Goal: Task Accomplishment & Management: Complete application form

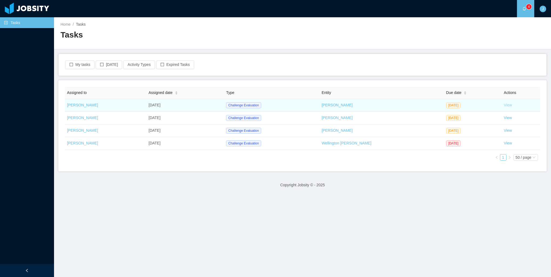
click at [505, 107] on link "View" at bounding box center [508, 105] width 8 height 4
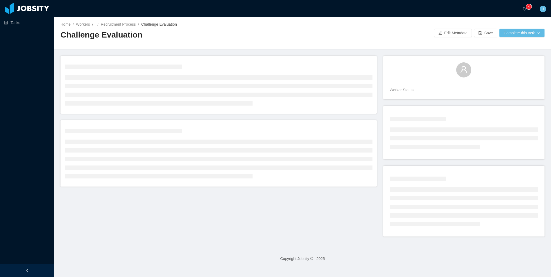
click at [292, 224] on div "Worker Status:" at bounding box center [303, 149] width 484 height 187
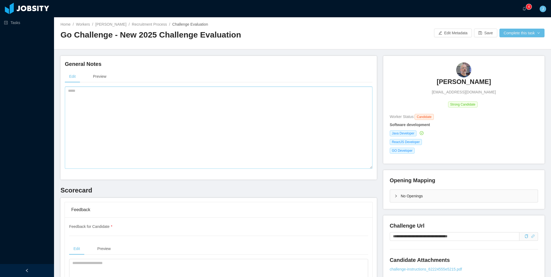
click at [322, 147] on textarea at bounding box center [219, 128] width 308 height 82
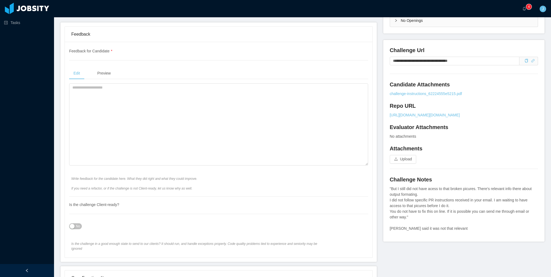
scroll to position [189, 0]
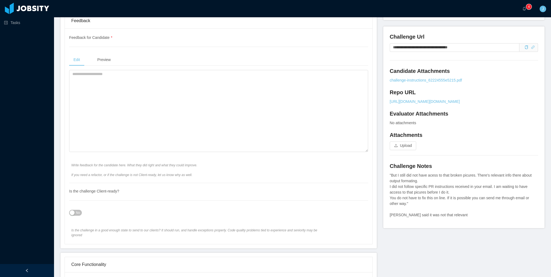
click at [480, 139] on h4 "Attachments" at bounding box center [464, 135] width 148 height 8
click at [426, 139] on h4 "Attachments" at bounding box center [464, 135] width 148 height 8
drag, startPoint x: 464, startPoint y: 48, endPoint x: 331, endPoint y: 42, distance: 133.2
click at [457, 170] on h4 "Challenge Notes" at bounding box center [464, 166] width 148 height 8
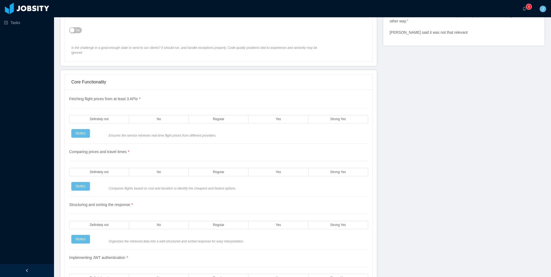
scroll to position [378, 0]
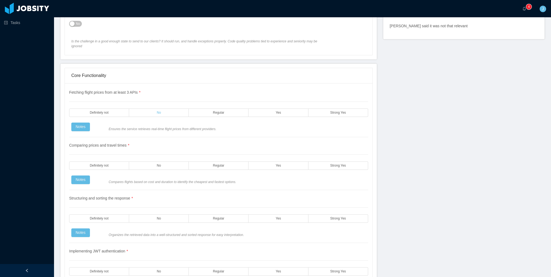
click at [178, 109] on label "No" at bounding box center [159, 113] width 60 height 8
click at [163, 162] on label "No" at bounding box center [159, 166] width 60 height 8
click at [168, 215] on label "No" at bounding box center [159, 219] width 60 height 8
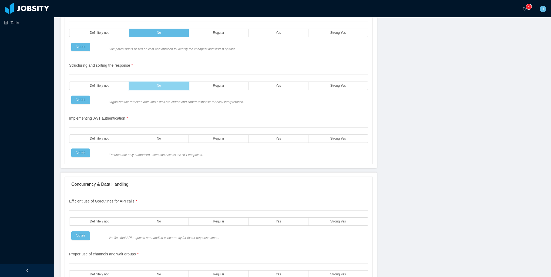
scroll to position [514, 0]
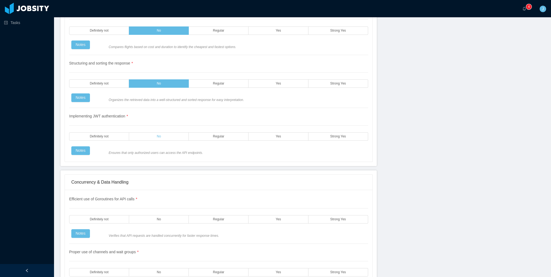
click at [153, 132] on label "No" at bounding box center [159, 136] width 60 height 8
click at [214, 134] on label "Regular" at bounding box center [219, 136] width 60 height 8
click at [261, 132] on label "Yes" at bounding box center [279, 136] width 60 height 8
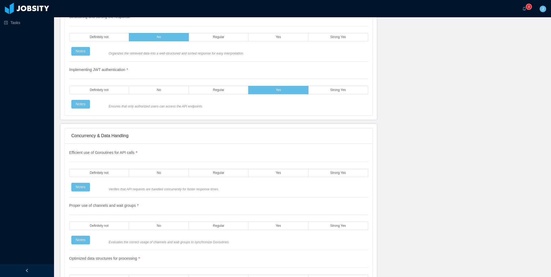
scroll to position [568, 0]
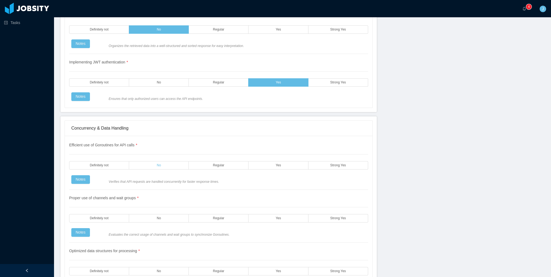
click at [152, 161] on label "No" at bounding box center [159, 165] width 60 height 8
click at [174, 214] on label "No" at bounding box center [159, 218] width 60 height 8
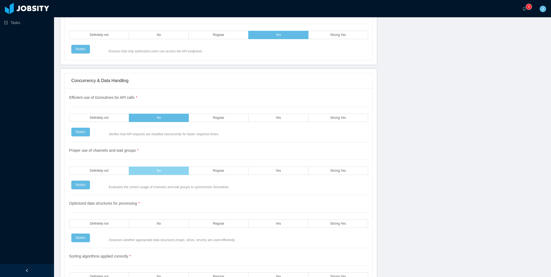
scroll to position [622, 0]
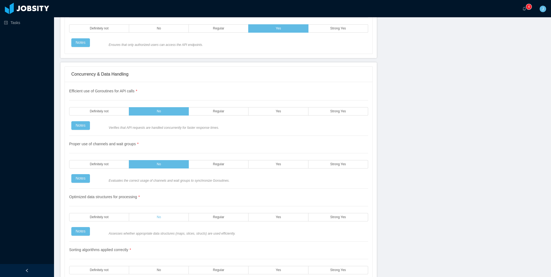
click at [168, 213] on label "No" at bounding box center [159, 217] width 60 height 8
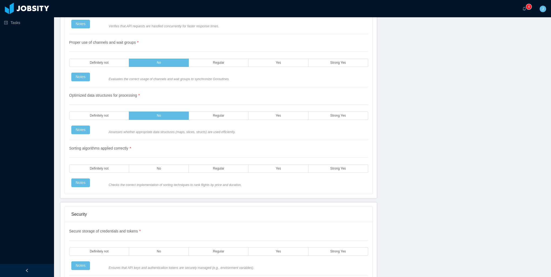
scroll to position [730, 0]
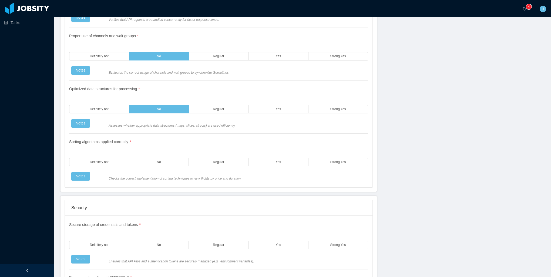
click at [159, 162] on div "Sorting algorithms applied correctly * Definitely not No Regular Yes Strong Yes…" at bounding box center [218, 157] width 299 height 47
click at [162, 241] on label "No" at bounding box center [159, 245] width 60 height 8
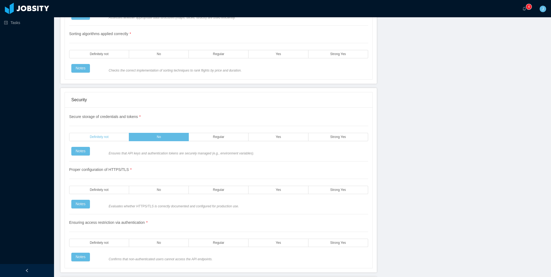
click at [111, 133] on label "Definitely not" at bounding box center [99, 137] width 60 height 8
click at [168, 186] on label "No" at bounding box center [159, 190] width 60 height 8
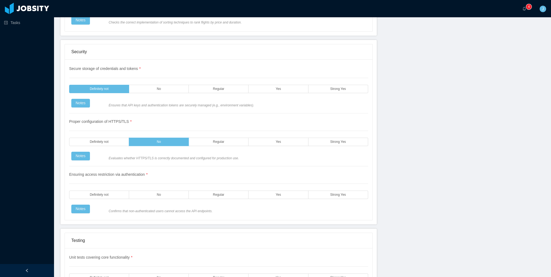
scroll to position [892, 0]
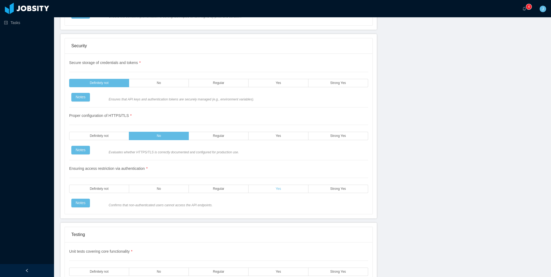
click at [260, 185] on label "Yes" at bounding box center [279, 189] width 60 height 8
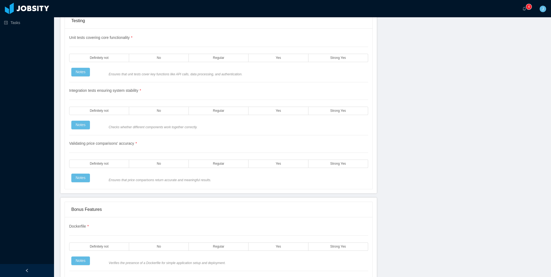
scroll to position [1108, 0]
click at [280, 52] on label "Yes" at bounding box center [279, 56] width 60 height 8
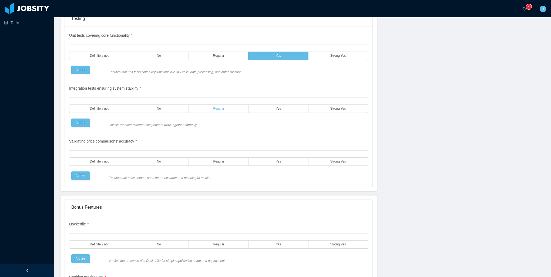
click at [216, 107] on span "Regular" at bounding box center [218, 109] width 11 height 4
click at [149, 105] on label "No" at bounding box center [159, 109] width 60 height 8
click at [108, 158] on label "Definitely not" at bounding box center [99, 162] width 60 height 8
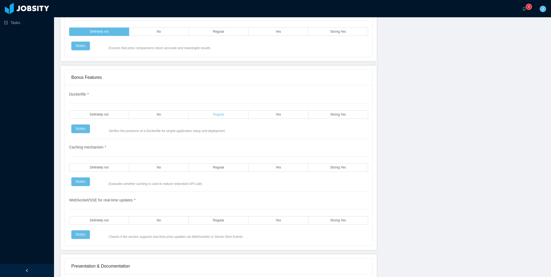
scroll to position [1244, 0]
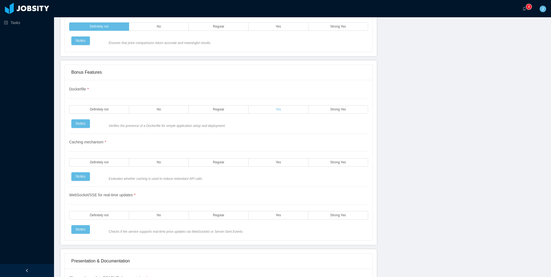
click at [271, 105] on label "Yes" at bounding box center [279, 109] width 60 height 8
click at [165, 158] on label "No" at bounding box center [159, 162] width 60 height 8
click at [152, 211] on label "No" at bounding box center [159, 215] width 60 height 8
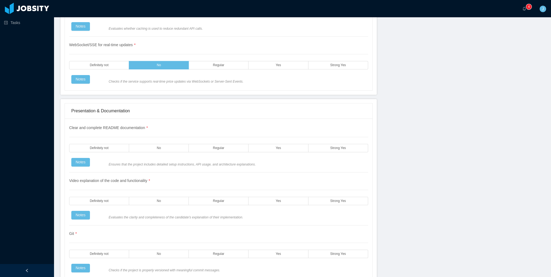
scroll to position [1406, 0]
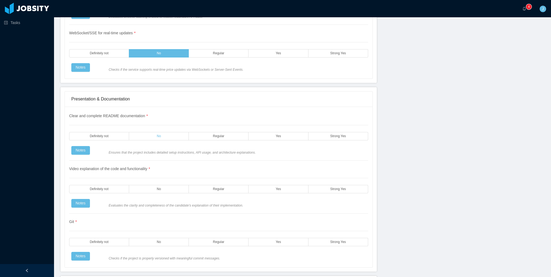
click at [143, 132] on label "No" at bounding box center [159, 136] width 60 height 8
click at [252, 185] on label "Yes" at bounding box center [279, 189] width 60 height 8
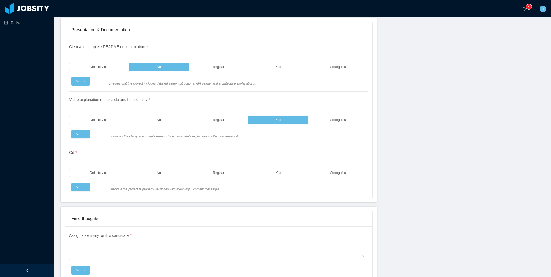
scroll to position [1541, 0]
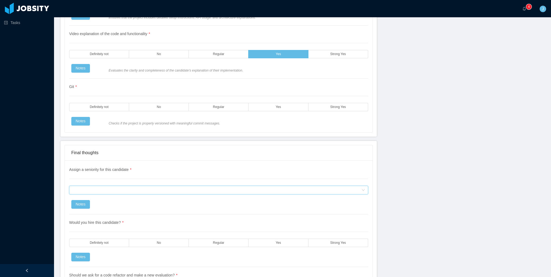
click at [111, 186] on div "Assign a seniority for this candidate" at bounding box center [216, 190] width 289 height 8
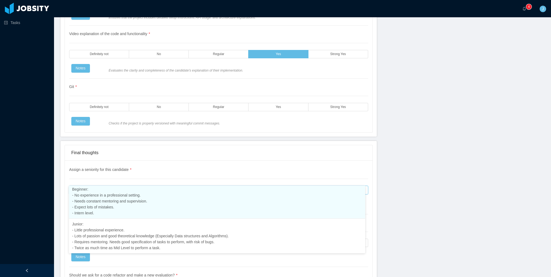
scroll to position [12, 0]
click at [103, 211] on span "Beginner: - No experience in a professional setting. - Needs constant mentoring…" at bounding box center [109, 204] width 75 height 28
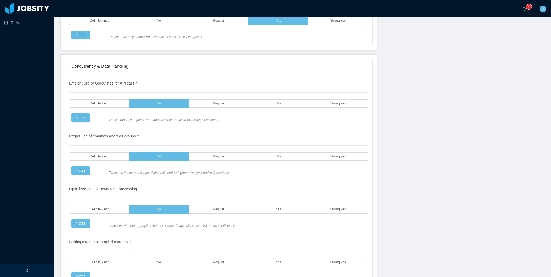
scroll to position [622, 0]
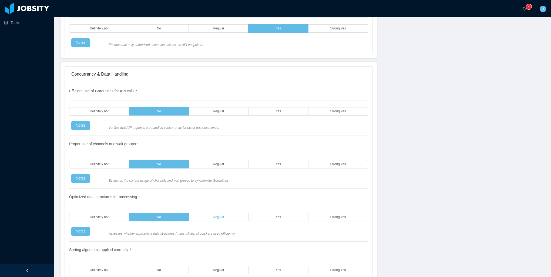
click at [223, 213] on label "Regular" at bounding box center [219, 217] width 60 height 8
click at [222, 267] on label "Regular" at bounding box center [219, 270] width 60 height 8
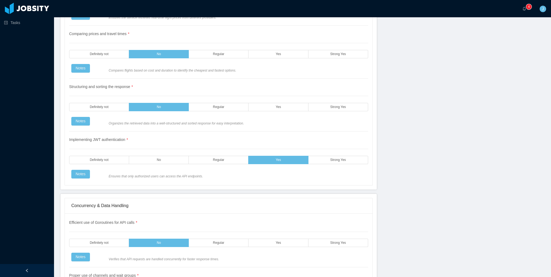
scroll to position [487, 0]
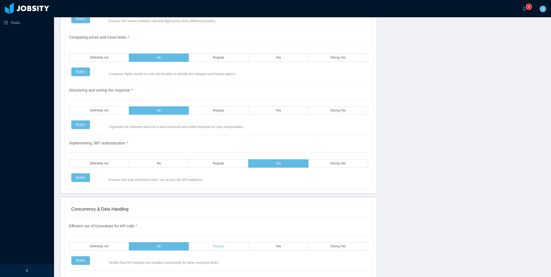
click at [223, 242] on label "Regular" at bounding box center [219, 246] width 60 height 8
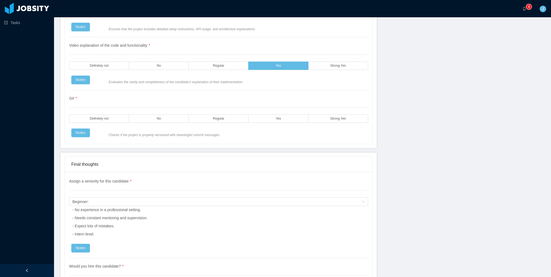
scroll to position [1622, 0]
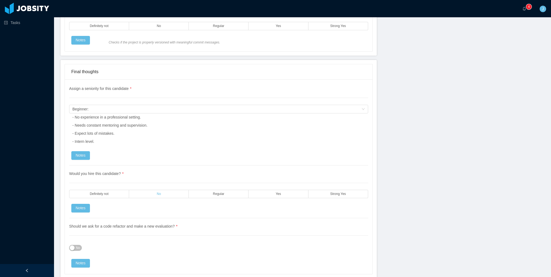
click at [175, 190] on label "No" at bounding box center [159, 194] width 60 height 8
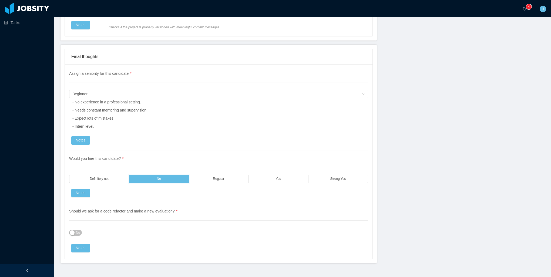
scroll to position [1639, 0]
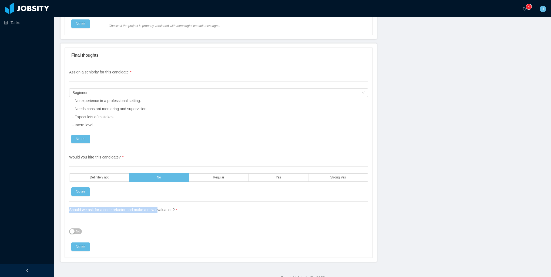
drag, startPoint x: 70, startPoint y: 200, endPoint x: 158, endPoint y: 198, distance: 87.9
click at [157, 208] on span "Should we ask for a code refactor and make a new evaluation? *" at bounding box center [123, 210] width 108 height 4
drag, startPoint x: 158, startPoint y: 198, endPoint x: 165, endPoint y: 212, distance: 16.4
click at [166, 212] on div "Should we ask for a code refactor and make a new evaluation? * No Notes" at bounding box center [218, 226] width 299 height 49
drag, startPoint x: 165, startPoint y: 200, endPoint x: 99, endPoint y: 200, distance: 66.0
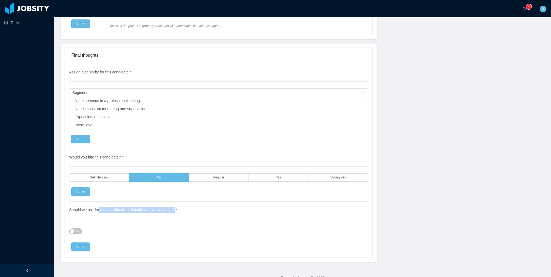
click at [99, 202] on div "Should we ask for a code refactor and make a new evaluation? * No Notes" at bounding box center [218, 226] width 299 height 49
drag, startPoint x: 99, startPoint y: 200, endPoint x: 187, endPoint y: 213, distance: 89.2
click at [187, 213] on div "Should we ask for a code refactor and make a new evaluation? * No Notes" at bounding box center [218, 226] width 299 height 49
click at [74, 229] on button "No" at bounding box center [75, 232] width 13 height 6
click at [81, 243] on button "Notes" at bounding box center [80, 247] width 19 height 9
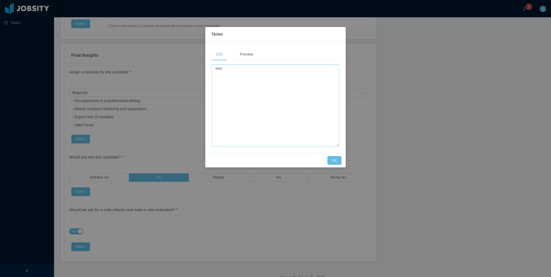
click at [255, 91] on textarea at bounding box center [276, 106] width 128 height 82
type textarea "**********"
click at [335, 161] on button "OK" at bounding box center [335, 160] width 14 height 9
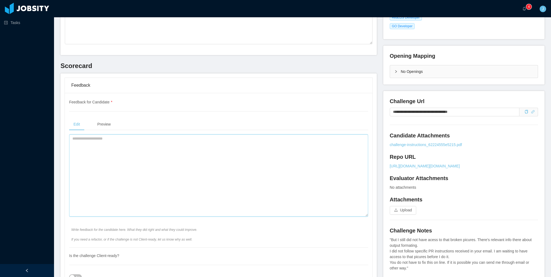
click at [182, 215] on textarea at bounding box center [218, 176] width 299 height 82
paste textarea "**********"
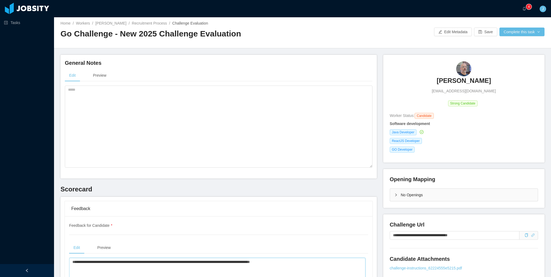
scroll to position [0, 0]
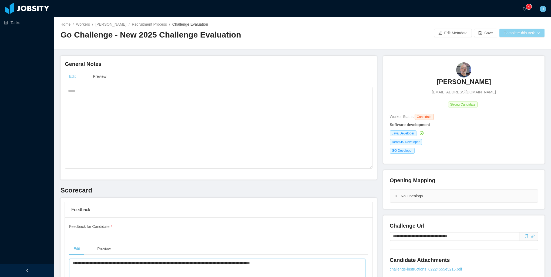
type textarea "**********"
click at [516, 35] on button "Complete this task" at bounding box center [522, 33] width 45 height 9
click at [513, 45] on button "Save Evaluation" at bounding box center [519, 45] width 42 height 9
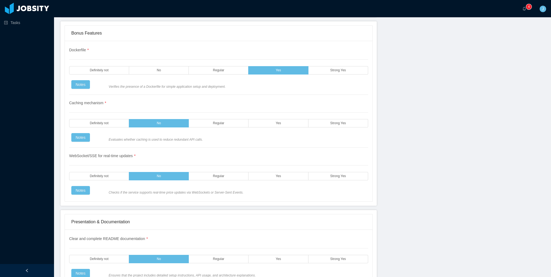
scroll to position [1406, 0]
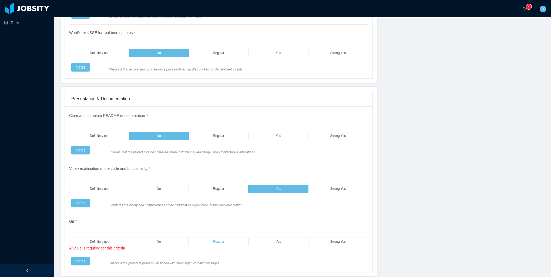
click at [210, 238] on label "Regular" at bounding box center [219, 242] width 60 height 8
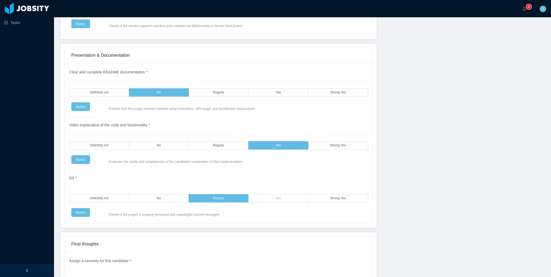
drag, startPoint x: 284, startPoint y: 200, endPoint x: 285, endPoint y: 192, distance: 7.1
click at [284, 199] on div "Git * Definitely not No Regular Yes Strong Yes Notes Checks if the project is p…" at bounding box center [218, 193] width 299 height 47
click at [285, 194] on label "Yes" at bounding box center [279, 198] width 60 height 8
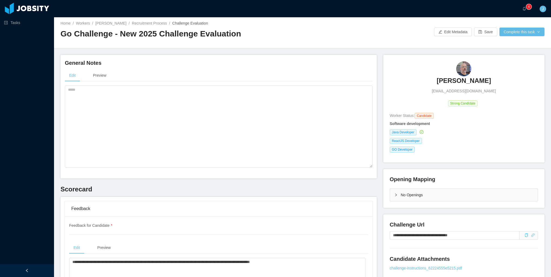
scroll to position [0, 0]
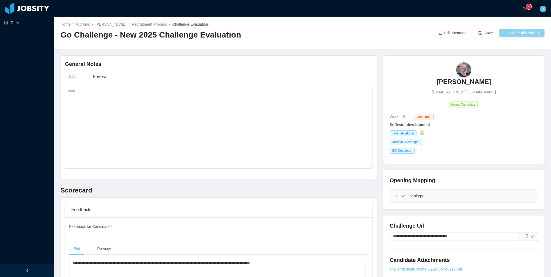
click at [508, 35] on button "Complete this task" at bounding box center [522, 33] width 45 height 9
click at [508, 44] on button "Save Evaluation" at bounding box center [519, 45] width 42 height 9
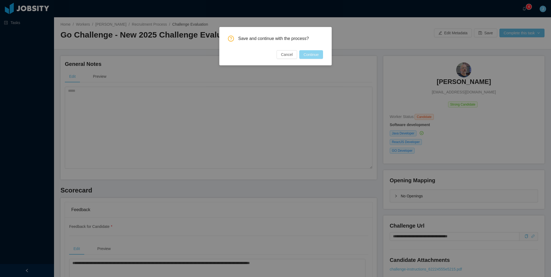
click at [312, 58] on button "Continue" at bounding box center [312, 54] width 24 height 9
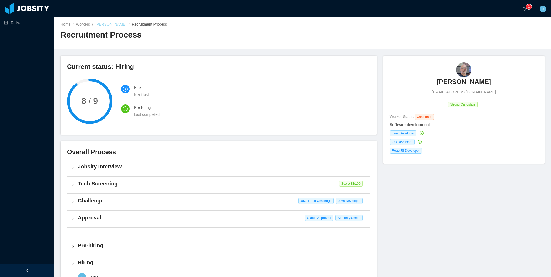
click at [106, 26] on link "Emerson Santos" at bounding box center [110, 24] width 31 height 4
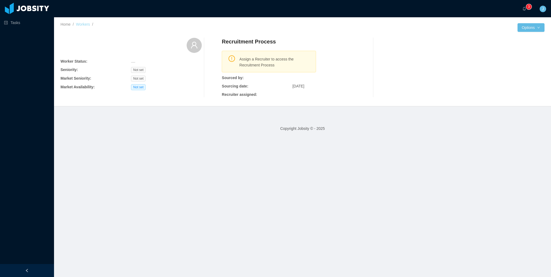
click at [84, 24] on link "Workers" at bounding box center [83, 24] width 14 height 4
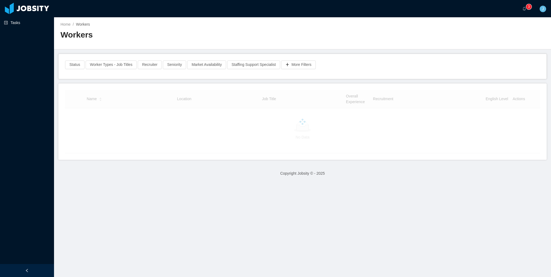
click at [15, 21] on link "Tasks" at bounding box center [27, 22] width 46 height 11
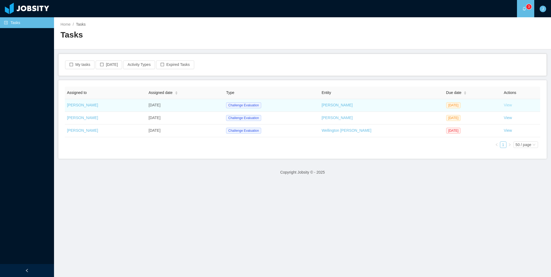
click at [504, 106] on link "View" at bounding box center [508, 105] width 8 height 4
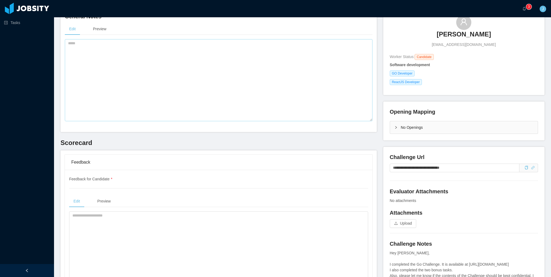
scroll to position [54, 0]
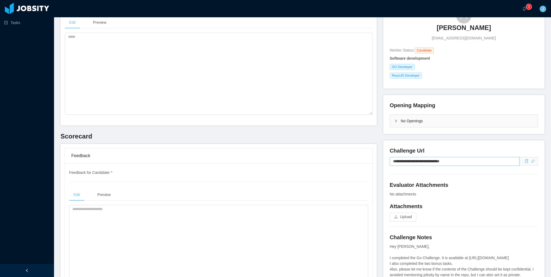
click at [472, 163] on input "**********" at bounding box center [455, 161] width 130 height 9
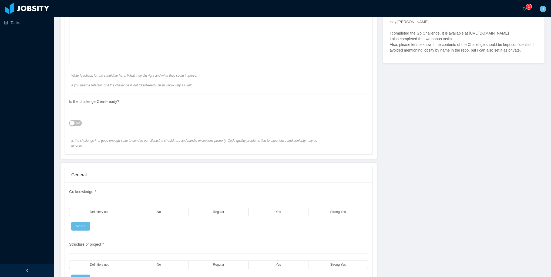
scroll to position [297, 0]
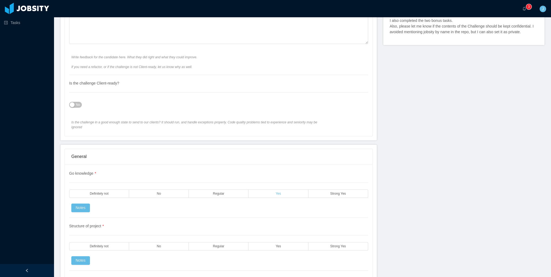
click at [277, 192] on span "Yes" at bounding box center [278, 194] width 5 height 4
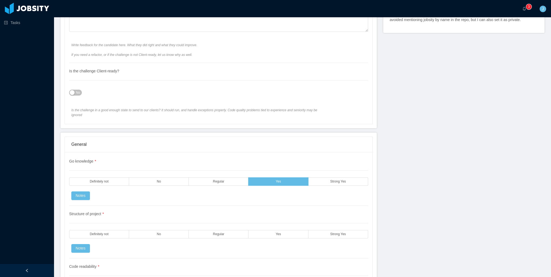
scroll to position [351, 0]
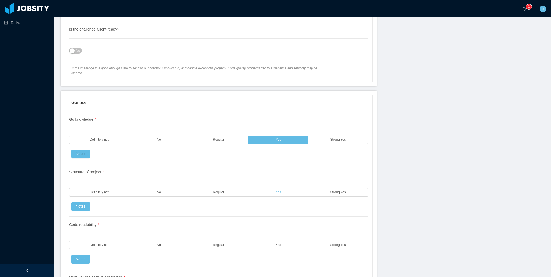
click at [277, 191] on span "Yes" at bounding box center [278, 193] width 5 height 4
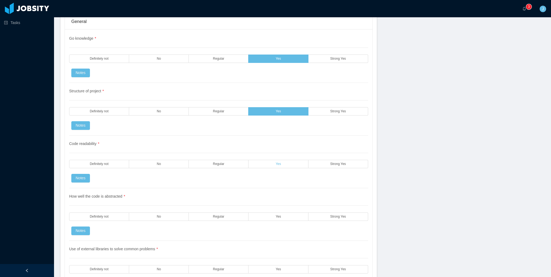
click at [268, 160] on label "Yes" at bounding box center [279, 164] width 60 height 8
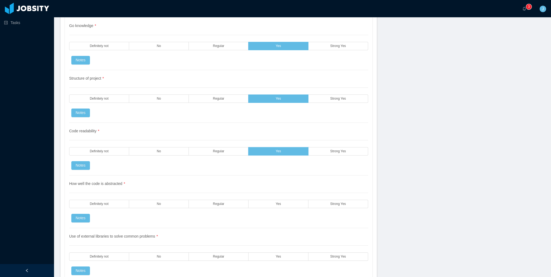
scroll to position [487, 0]
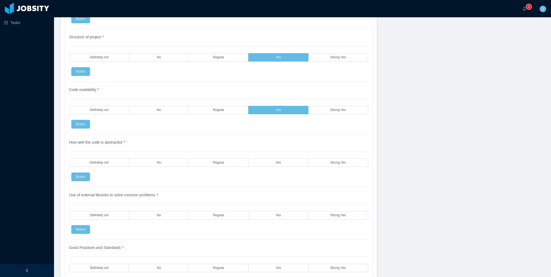
click at [280, 160] on label "Yes" at bounding box center [279, 163] width 60 height 8
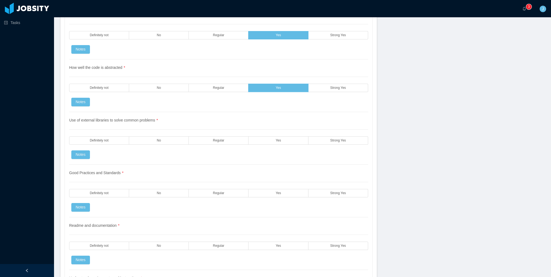
scroll to position [568, 0]
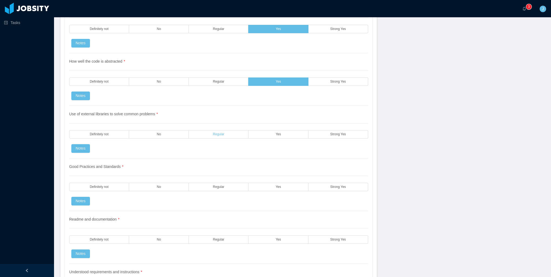
click at [217, 133] on span "Regular" at bounding box center [218, 135] width 11 height 4
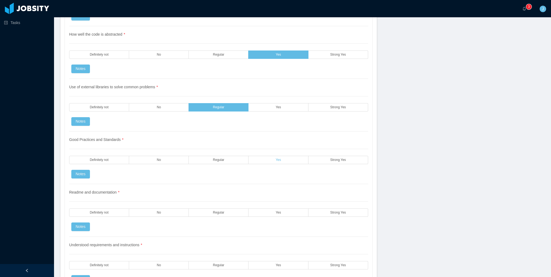
click at [278, 158] on span "Yes" at bounding box center [278, 160] width 5 height 4
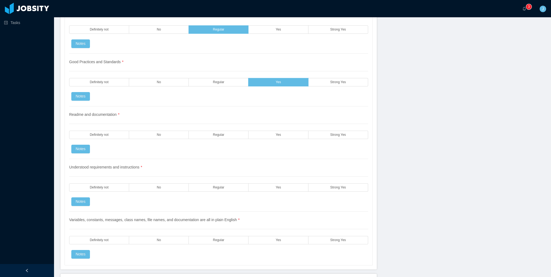
scroll to position [676, 0]
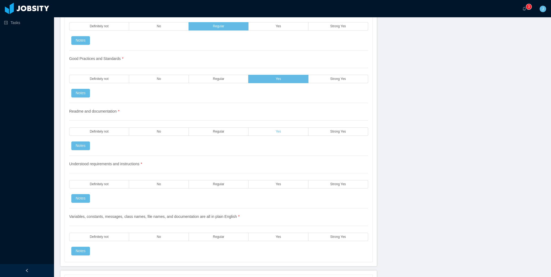
click at [276, 130] on span "Yes" at bounding box center [278, 132] width 5 height 4
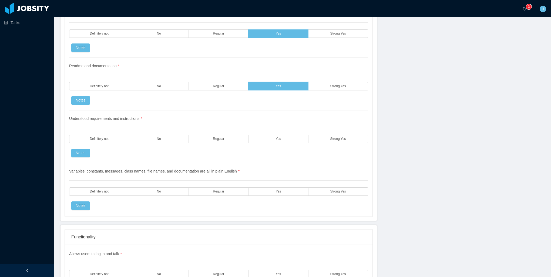
scroll to position [730, 0]
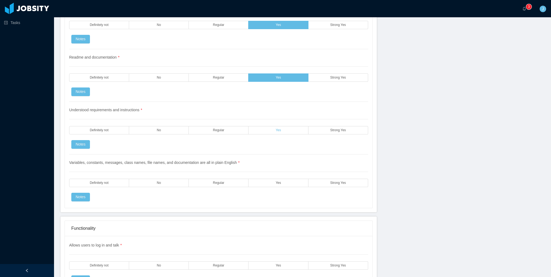
click at [278, 126] on label "Yes" at bounding box center [279, 130] width 60 height 8
click at [271, 179] on label "Yes" at bounding box center [279, 183] width 60 height 8
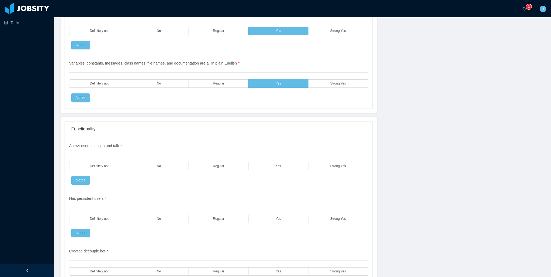
scroll to position [838, 0]
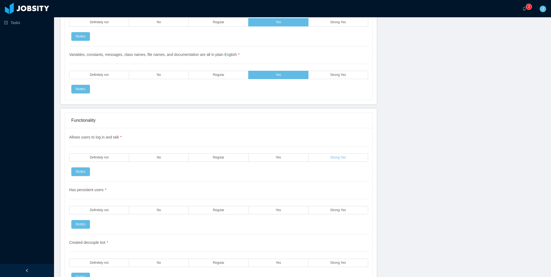
click at [334, 156] on span "Strong Yes" at bounding box center [339, 158] width 16 height 4
click at [334, 209] on span "Strong Yes" at bounding box center [339, 211] width 16 height 4
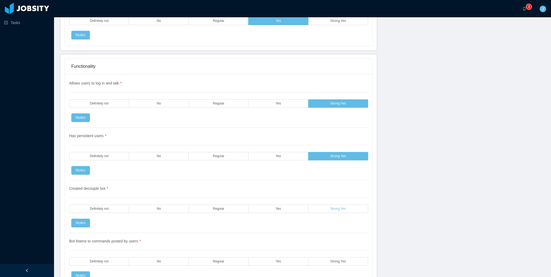
scroll to position [946, 0]
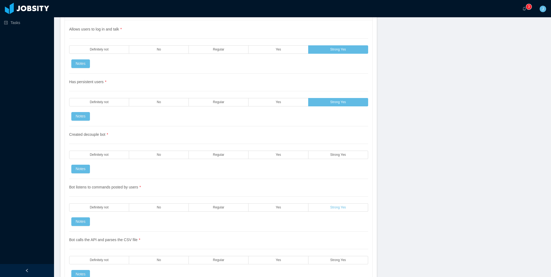
click at [327, 204] on label "Strong Yes" at bounding box center [339, 208] width 60 height 8
click at [324, 151] on label "Strong Yes" at bounding box center [339, 155] width 60 height 8
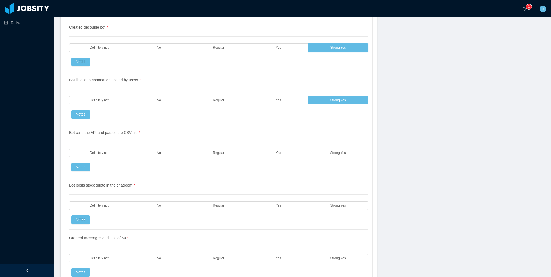
scroll to position [1054, 0]
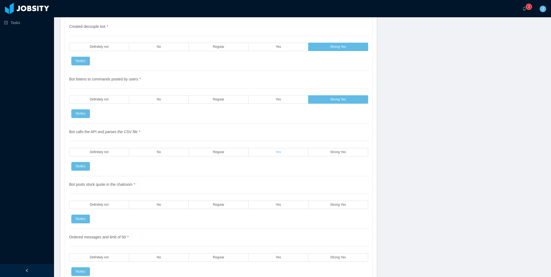
click at [291, 148] on label "Yes" at bounding box center [279, 152] width 60 height 8
click at [273, 210] on div "Bot posts stock quote in the chatroom * Definitely not No Regular Yes Strong Ye…" at bounding box center [218, 203] width 299 height 53
drag, startPoint x: 328, startPoint y: 198, endPoint x: 319, endPoint y: 201, distance: 9.9
click at [331, 203] on span "Strong Yes" at bounding box center [339, 205] width 16 height 4
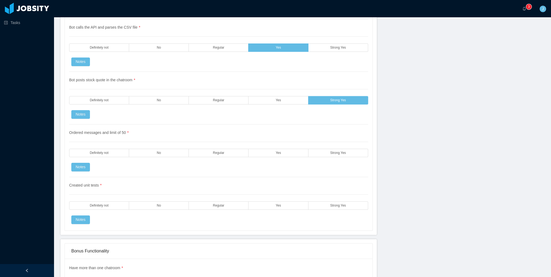
scroll to position [1162, 0]
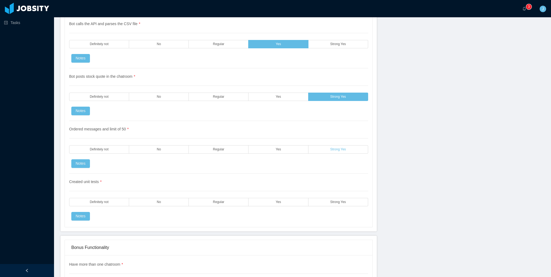
click at [331, 148] on span "Strong Yes" at bounding box center [339, 150] width 16 height 4
click at [281, 198] on label "Yes" at bounding box center [279, 202] width 60 height 8
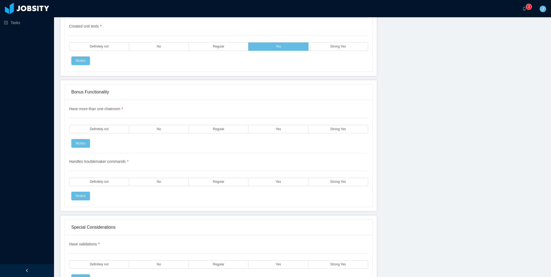
scroll to position [1325, 0]
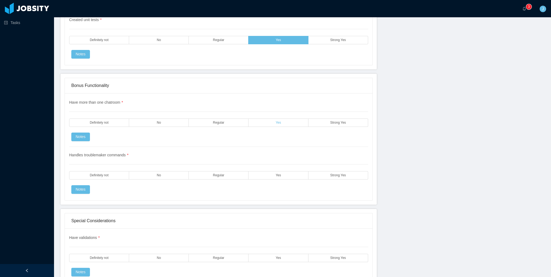
click at [264, 119] on label "Yes" at bounding box center [279, 123] width 60 height 8
click at [265, 171] on label "Yes" at bounding box center [279, 175] width 60 height 8
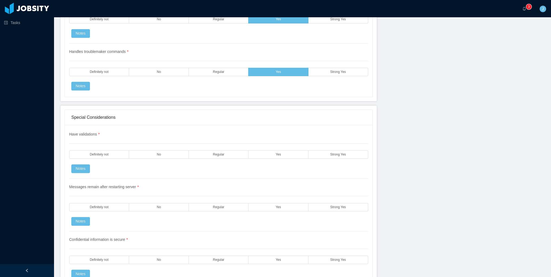
scroll to position [1433, 0]
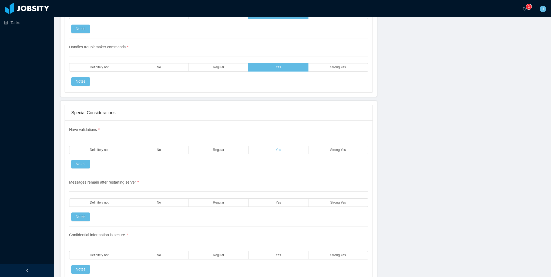
click at [270, 146] on label "Yes" at bounding box center [279, 150] width 60 height 8
click at [264, 199] on label "Yes" at bounding box center [279, 203] width 60 height 8
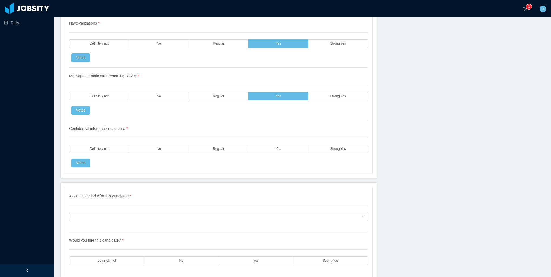
scroll to position [1559, 0]
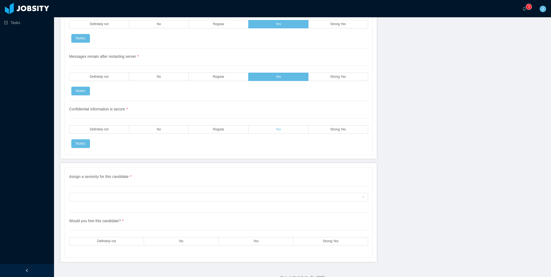
click at [257, 125] on label "Yes" at bounding box center [279, 129] width 60 height 8
click at [134, 182] on div "Assign a seniority for this candidate * Assign a seniority for this candidate" at bounding box center [218, 193] width 299 height 39
click at [125, 193] on div "Assign a seniority for this candidate" at bounding box center [216, 197] width 289 height 8
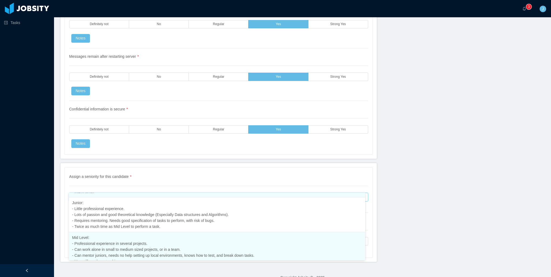
scroll to position [67, 0]
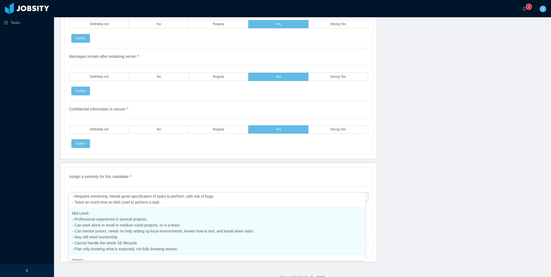
click at [98, 228] on li "Mid Level: - Professional experience in several projects. - Can work alone in s…" at bounding box center [217, 231] width 297 height 47
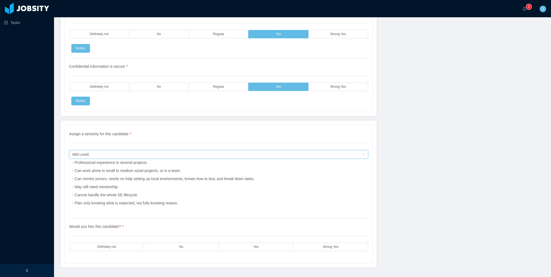
scroll to position [1607, 0]
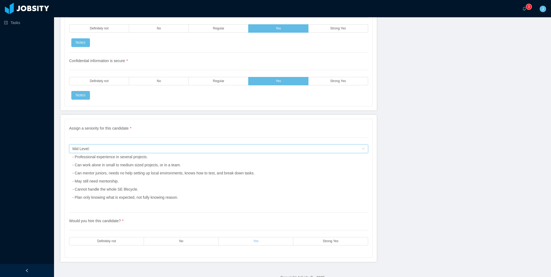
click at [249, 237] on label "Yes" at bounding box center [256, 241] width 75 height 8
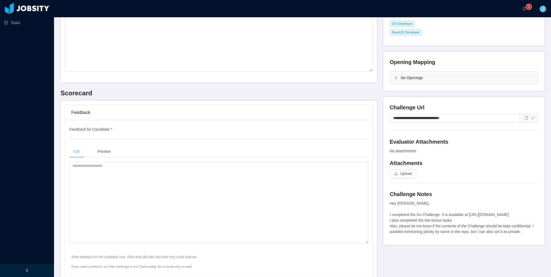
scroll to position [93, 0]
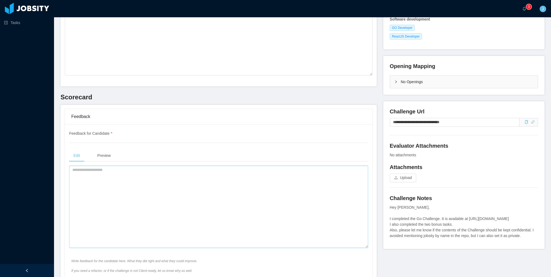
click at [159, 183] on textarea at bounding box center [218, 207] width 299 height 82
type textarea "*"
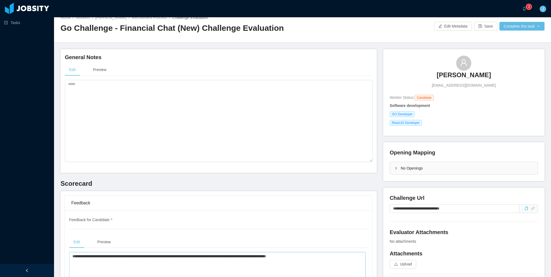
scroll to position [0, 0]
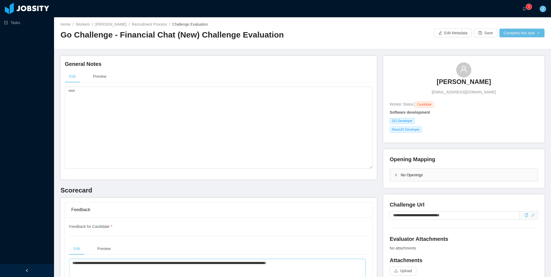
type textarea "**********"
drag, startPoint x: 161, startPoint y: 183, endPoint x: 320, endPoint y: 69, distance: 195.3
click at [320, 69] on div "General Notes Edit Preview" at bounding box center [219, 117] width 308 height 115
click at [529, 32] on button "Complete this task" at bounding box center [522, 33] width 45 height 9
click at [510, 45] on button "Save Evaluation" at bounding box center [519, 45] width 42 height 9
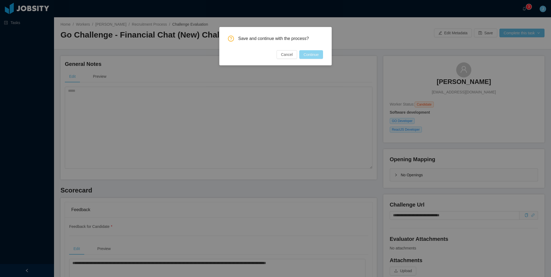
click at [314, 55] on button "Continue" at bounding box center [312, 54] width 24 height 9
